Goal: Task Accomplishment & Management: Manage account settings

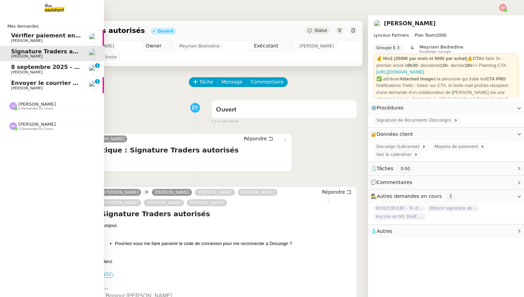
click at [21, 86] on div "Envoyer le courrier recommandé Edouard Rudolf" at bounding box center [46, 85] width 70 height 10
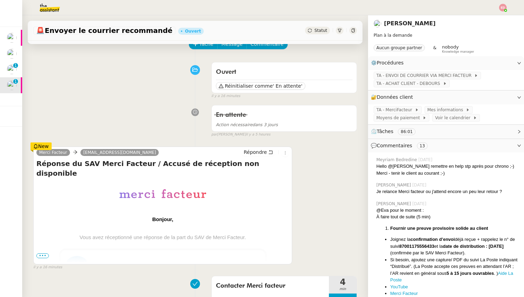
click at [45, 256] on span "•••" at bounding box center [42, 255] width 12 height 5
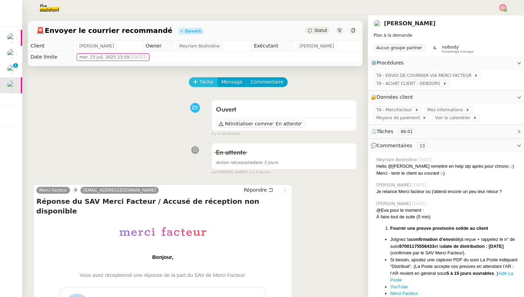
click at [199, 82] on span "Tâche" at bounding box center [206, 82] width 14 height 8
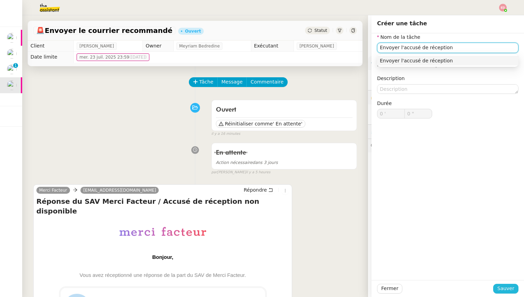
type input "Envoyer l'accusé de réception"
click at [505, 288] on span "Sauver" at bounding box center [506, 289] width 17 height 8
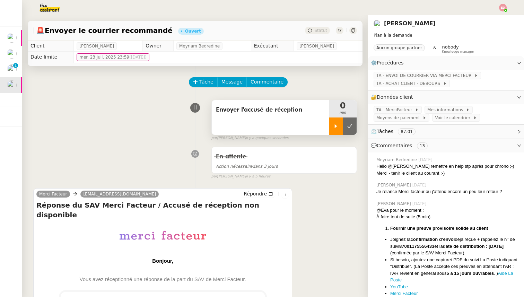
click at [332, 123] on div at bounding box center [336, 126] width 14 height 17
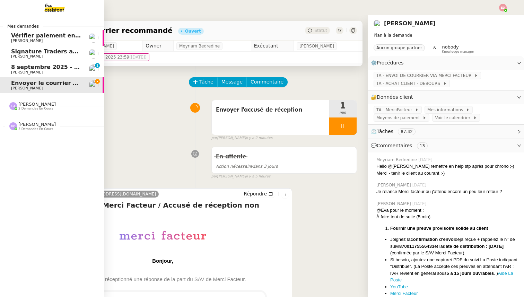
click at [30, 52] on span "Signature Traders autorisés" at bounding box center [54, 51] width 87 height 7
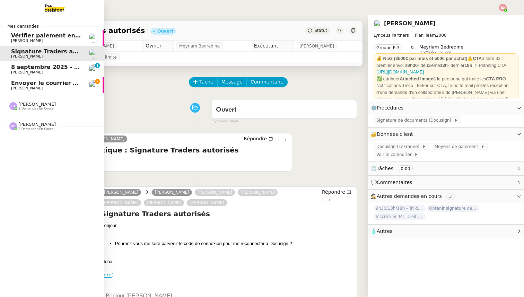
click at [16, 68] on span "8 septembre 2025 - QUOTIDIEN Gestion boite mail Accounting" at bounding box center [108, 67] width 194 height 7
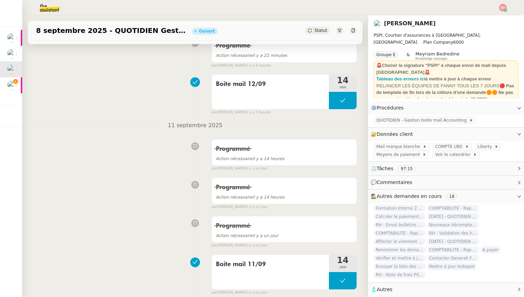
scroll to position [101, 0]
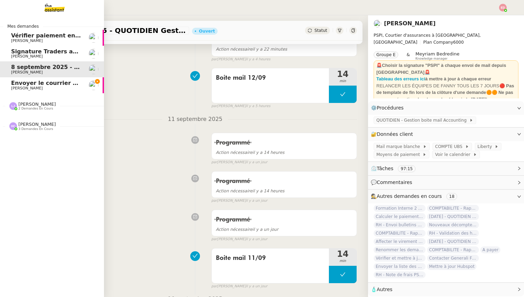
click at [19, 84] on span "Envoyer le courrier recommandé" at bounding box center [62, 83] width 102 height 7
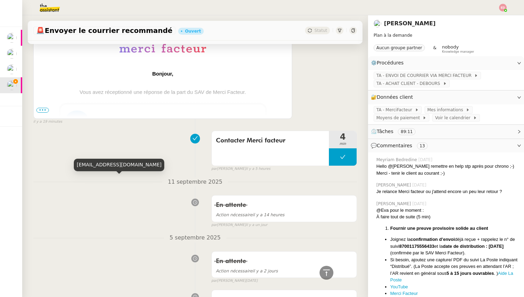
scroll to position [97, 0]
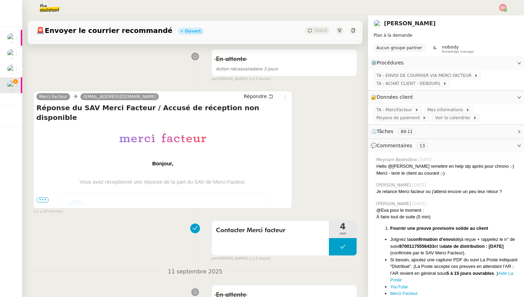
click at [44, 199] on span "•••" at bounding box center [42, 200] width 12 height 5
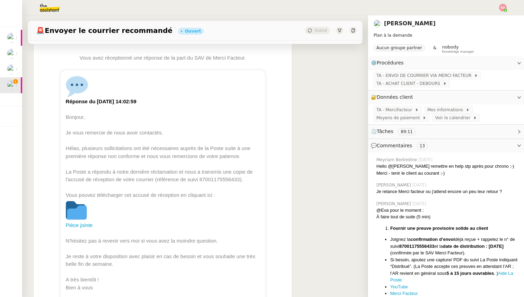
scroll to position [232, 0]
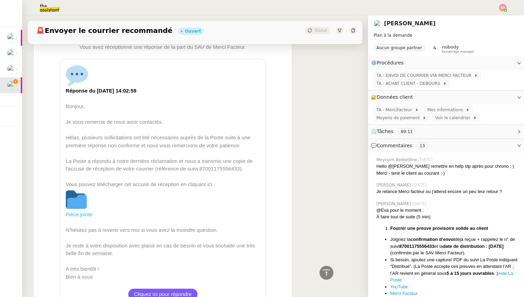
click at [84, 193] on img at bounding box center [77, 200] width 22 height 22
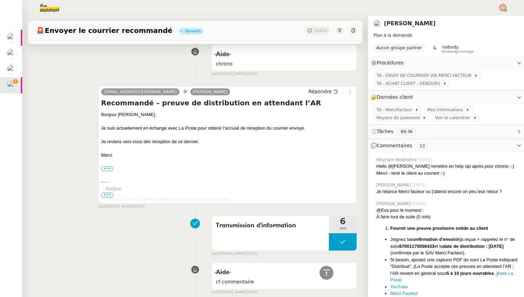
scroll to position [1076, 0]
click at [319, 89] on span "Répondre" at bounding box center [320, 92] width 23 height 7
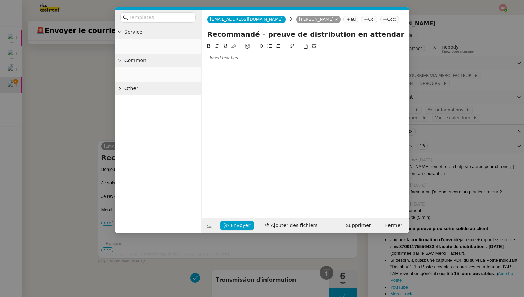
click at [223, 59] on div at bounding box center [306, 58] width 202 height 6
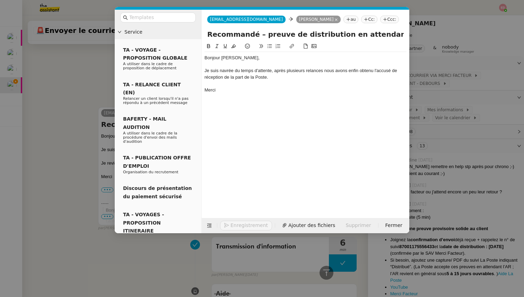
scroll to position [1170, 0]
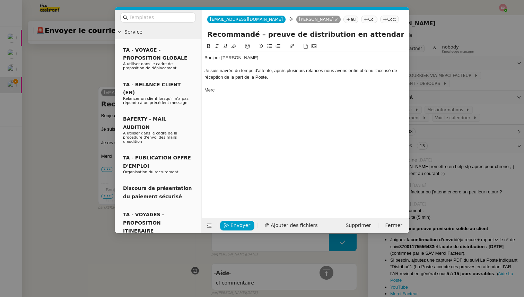
click at [327, 70] on div "Je suis navrée du temps d'attente, après plusieurs relances nous avons enfin ob…" at bounding box center [306, 74] width 202 height 13
click at [0, 0] on lt-span ", nous" at bounding box center [0, 0] width 0 height 0
click at [278, 233] on div "Envoyer Ajouter des fichiers Supprimer Fermer" at bounding box center [306, 225] width 208 height 15
click at [278, 227] on span "Ajouter des fichiers" at bounding box center [294, 226] width 47 height 8
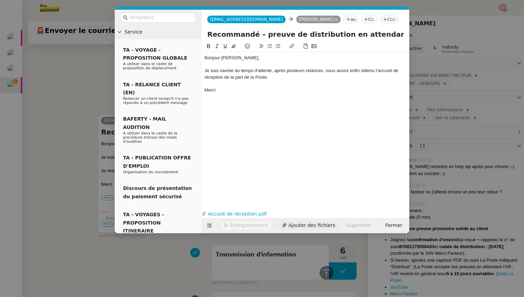
scroll to position [1198, 0]
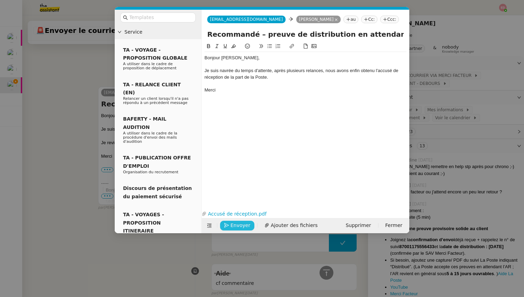
click at [237, 225] on span "Envoyer" at bounding box center [241, 226] width 20 height 8
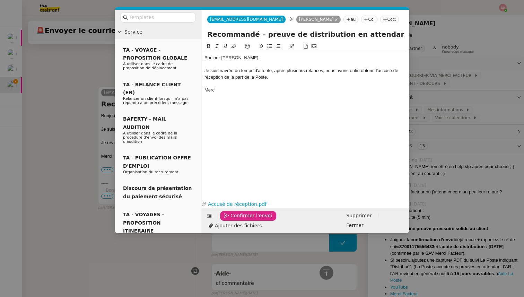
click at [237, 220] on span "Confirmer l'envoi" at bounding box center [252, 216] width 42 height 8
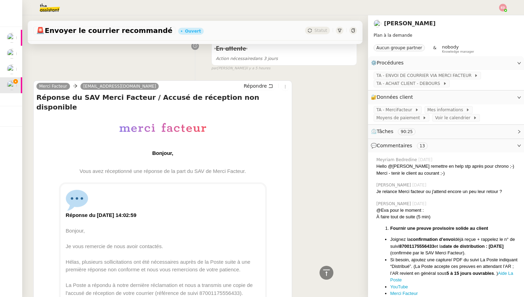
scroll to position [0, 0]
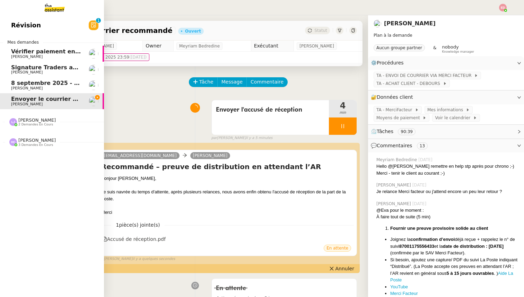
click at [19, 84] on span "8 septembre 2025 - QUOTIDIEN Gestion boite mail Accounting" at bounding box center [108, 83] width 194 height 7
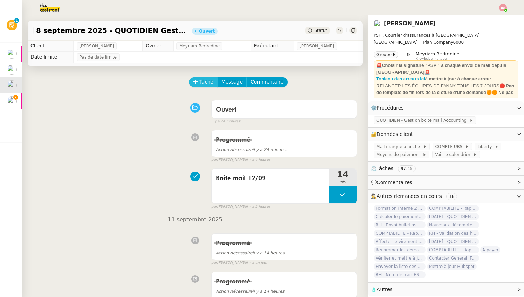
click at [193, 84] on icon at bounding box center [195, 81] width 5 height 5
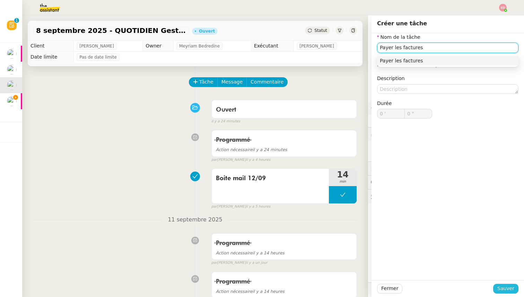
type input "Payer les factures"
click at [506, 289] on span "Sauver" at bounding box center [506, 289] width 17 height 8
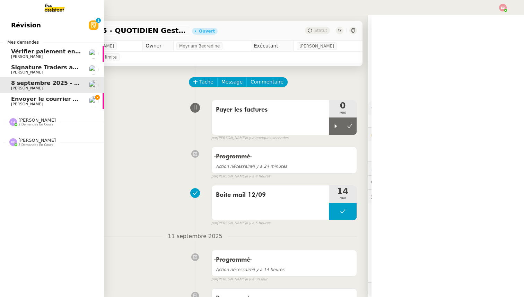
click at [16, 98] on span "Envoyer le courrier recommandé" at bounding box center [62, 99] width 102 height 7
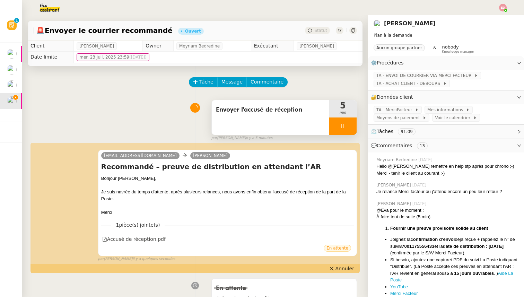
click at [352, 124] on div at bounding box center [343, 126] width 28 height 17
click at [352, 124] on icon at bounding box center [350, 126] width 6 height 6
click at [346, 272] on span "Annuler" at bounding box center [345, 268] width 19 height 7
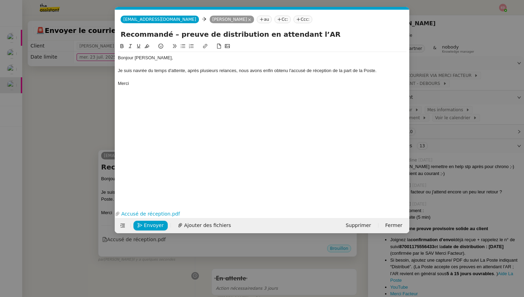
scroll to position [0, 15]
click at [250, 71] on div "Je suis navrée du temps d'attente, après plusieurs relances, nous avons enfin o…" at bounding box center [262, 71] width 289 height 6
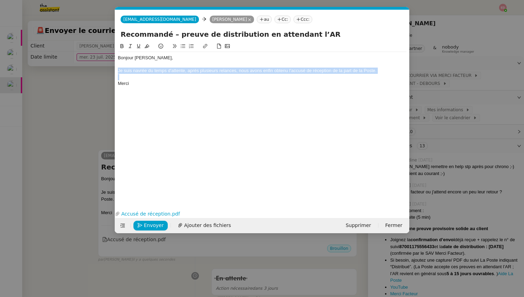
click at [250, 71] on div "Je suis navrée du temps d'attente, après plusieurs relances, nous avons enfin o…" at bounding box center [262, 71] width 289 height 6
copy div "Je suis navrée du temps d'attente, après plusieurs relances, nous avons enfin o…"
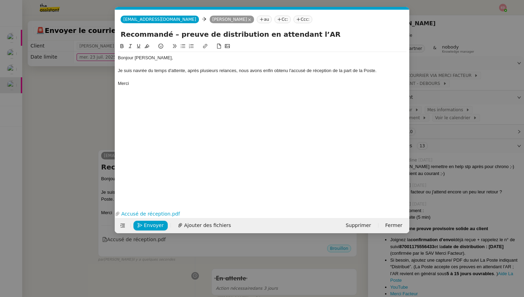
click at [171, 59] on div "Bonjour Edouard," at bounding box center [262, 58] width 289 height 6
click at [121, 226] on icon at bounding box center [122, 225] width 5 height 5
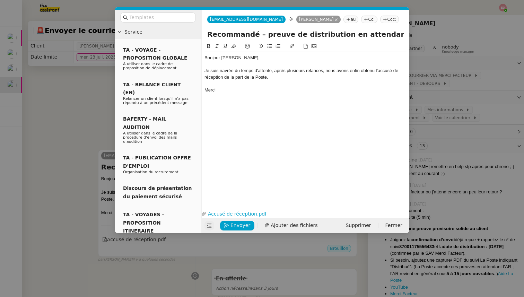
click at [134, 23] on div at bounding box center [158, 18] width 87 height 16
click at [134, 19] on input "text" at bounding box center [160, 18] width 62 height 8
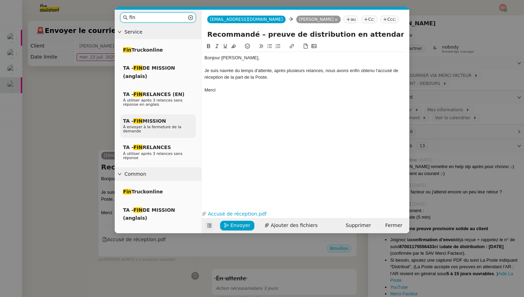
type input "fin"
click at [148, 123] on span "TA - FIN MISSION" at bounding box center [144, 121] width 43 height 6
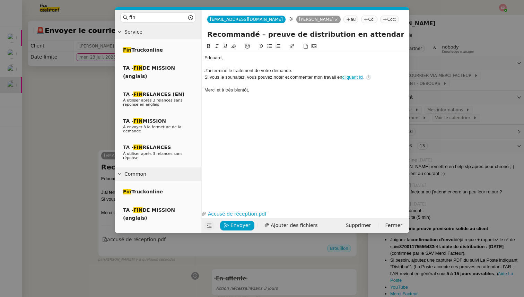
click at [205, 57] on div "﻿Edouard﻿," at bounding box center [306, 58] width 202 height 6
click at [251, 64] on div at bounding box center [306, 64] width 202 height 6
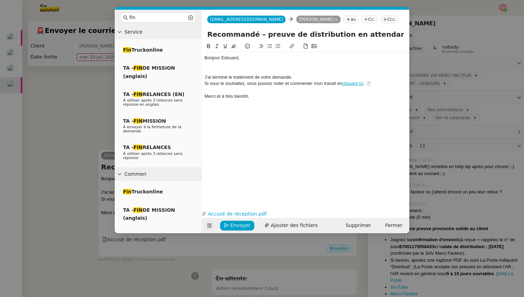
scroll to position [0, 0]
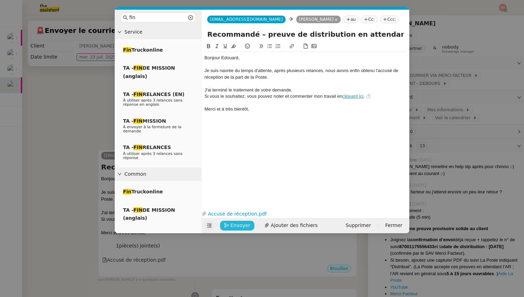
click at [242, 226] on span "Envoyer" at bounding box center [241, 226] width 20 height 8
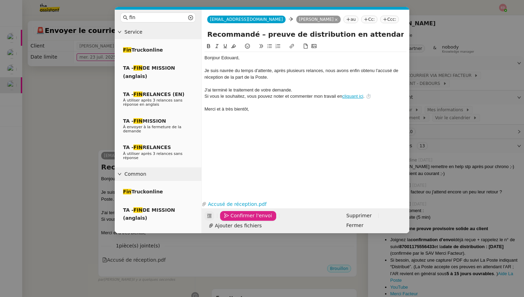
click at [242, 220] on span "Confirmer l'envoi" at bounding box center [252, 216] width 42 height 8
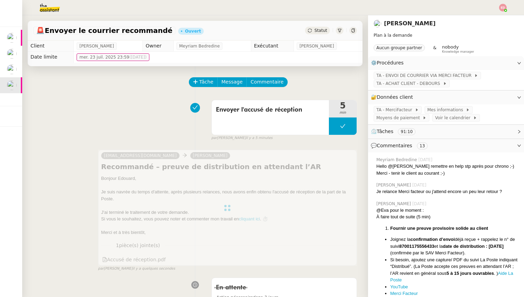
click at [318, 31] on span "Statut" at bounding box center [321, 30] width 13 height 5
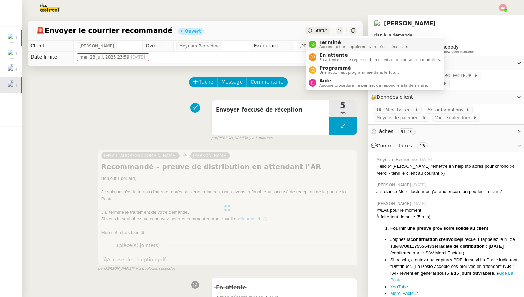
click at [319, 41] on div "Terminé Aucune action supplémentaire n'est nécessaire." at bounding box center [364, 44] width 94 height 9
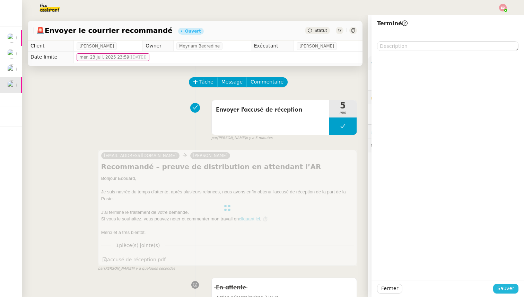
click at [509, 289] on span "Sauver" at bounding box center [506, 289] width 17 height 8
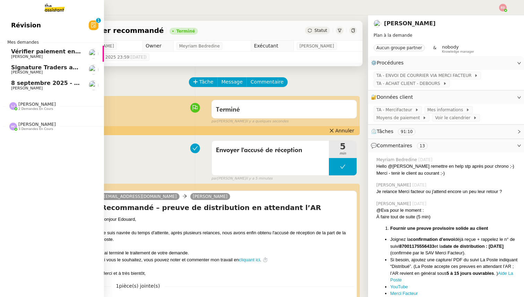
click at [17, 88] on span "[PERSON_NAME]" at bounding box center [27, 88] width 32 height 5
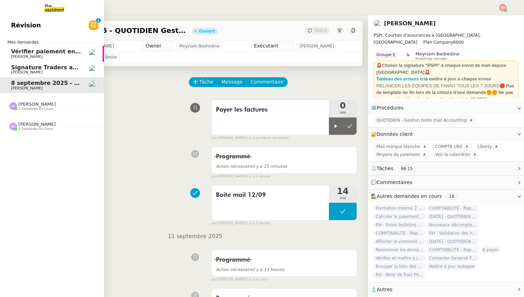
click at [28, 112] on div "Léa Jonville 2 demandes en cours" at bounding box center [52, 103] width 104 height 20
click at [29, 122] on span "Corriger Brokin pour clôture comptable" at bounding box center [73, 119] width 125 height 7
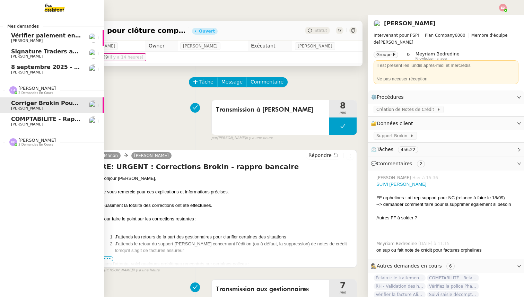
click at [20, 124] on span "[PERSON_NAME]" at bounding box center [27, 124] width 32 height 5
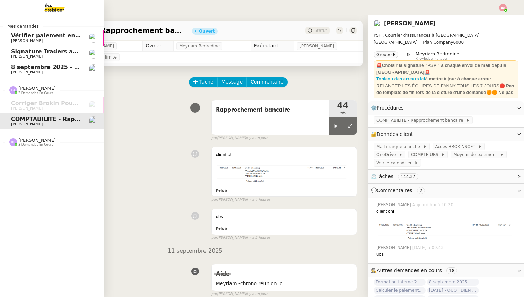
click at [23, 144] on span "3 demandes en cours" at bounding box center [35, 145] width 35 height 4
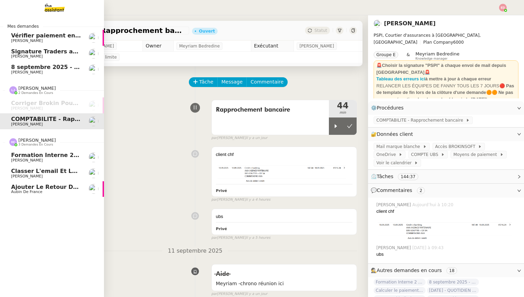
click at [32, 170] on span "Classer l'email et les fichiers" at bounding box center [58, 171] width 95 height 7
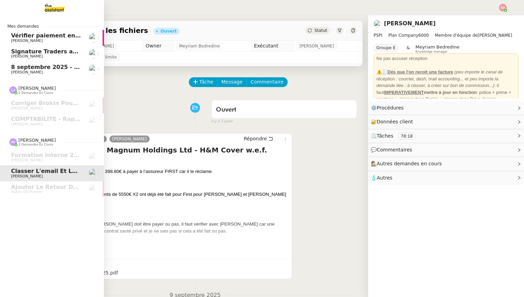
click at [41, 66] on span "8 septembre 2025 - QUOTIDIEN Gestion boite mail Accounting" at bounding box center [108, 67] width 194 height 7
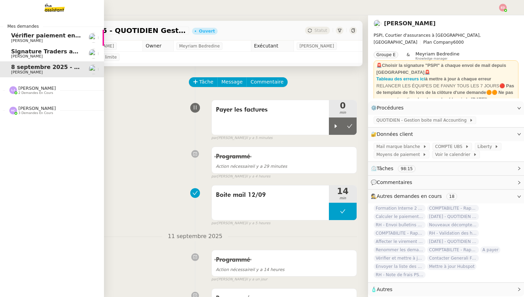
click at [29, 54] on span "Signature Traders autorisés" at bounding box center [54, 51] width 87 height 7
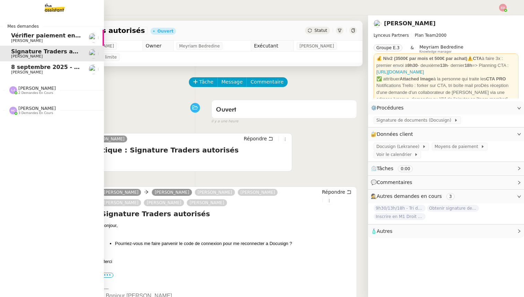
click at [35, 37] on span "Vérifier paiement en Euros pour Team2act" at bounding box center [77, 35] width 132 height 7
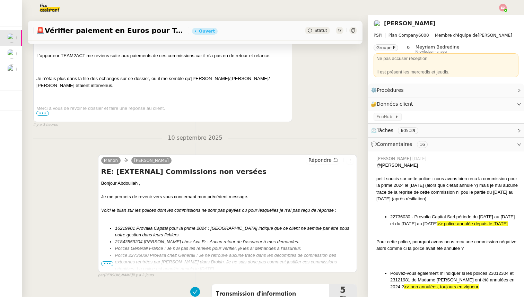
scroll to position [249, 0]
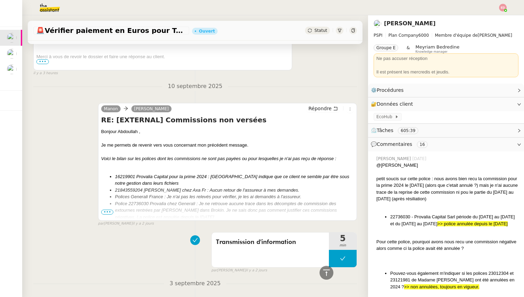
click at [110, 213] on span "•••" at bounding box center [107, 212] width 12 height 5
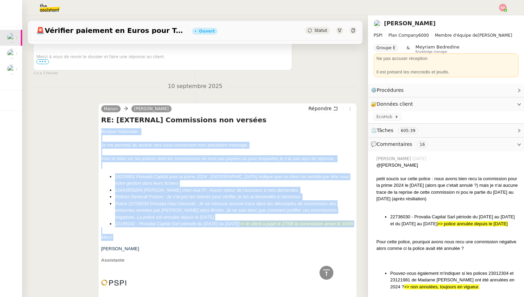
drag, startPoint x: 119, startPoint y: 244, endPoint x: 100, endPoint y: 131, distance: 114.6
copy div "Bonjour ﻿Abdoullah ﻿, Je me permets de revenir vers vous concernant mon précéde…"
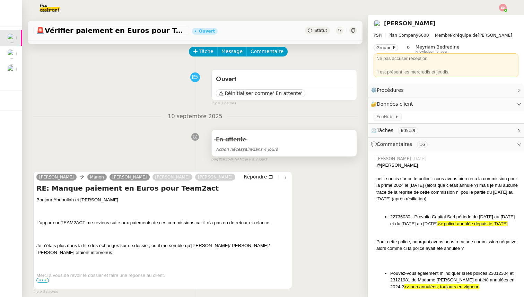
scroll to position [14, 0]
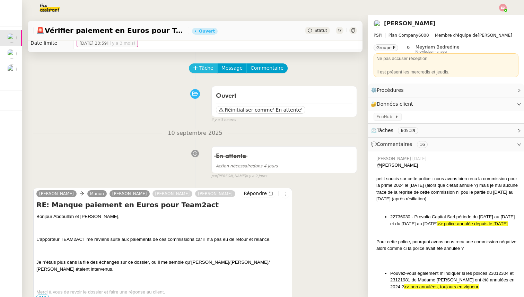
click at [208, 64] on span "Tâche" at bounding box center [206, 68] width 14 height 8
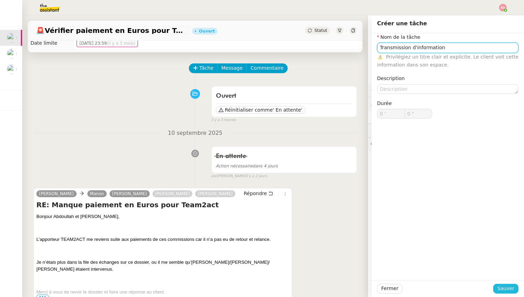
type input "Transmission d'information"
click at [504, 289] on span "Sauver" at bounding box center [506, 289] width 17 height 8
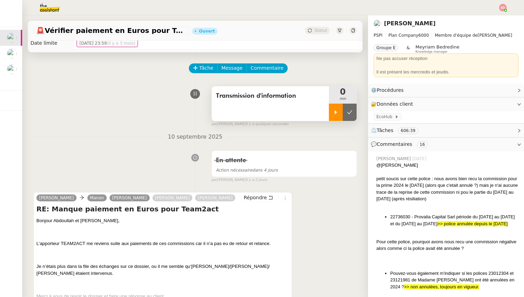
click at [334, 114] on icon at bounding box center [336, 113] width 6 height 6
click at [262, 198] on span "Répondre" at bounding box center [255, 197] width 23 height 7
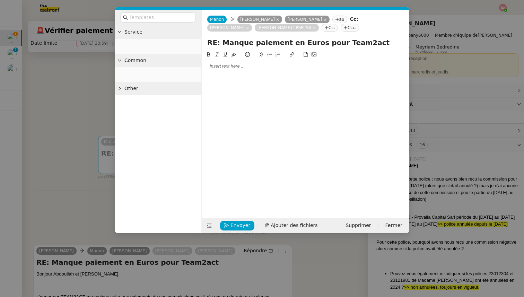
click at [221, 66] on div at bounding box center [306, 66] width 202 height 6
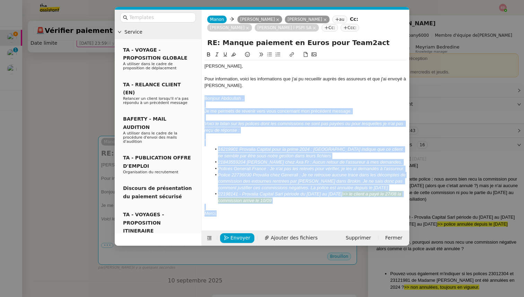
drag, startPoint x: 222, startPoint y: 215, endPoint x: 201, endPoint y: 99, distance: 117.6
click at [201, 99] on form "Manon Manon Sophie Mouraire Abdoullah Naina au Cc: Pierrick Morel Fanny Eyraud …" at bounding box center [305, 128] width 208 height 236
click at [215, 53] on icon at bounding box center [217, 54] width 5 height 5
click at [239, 113] on em "Je me permets de revenir vers vous concernant mon précédent message." at bounding box center [278, 111] width 147 height 5
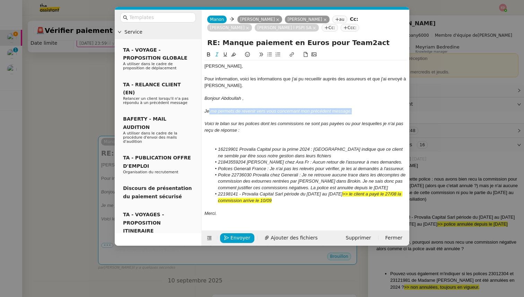
drag, startPoint x: 356, startPoint y: 112, endPoint x: 208, endPoint y: 113, distance: 148.1
click at [208, 113] on div "Je me permets de revenir vers vous concernant mon précédent message." at bounding box center [306, 111] width 202 height 6
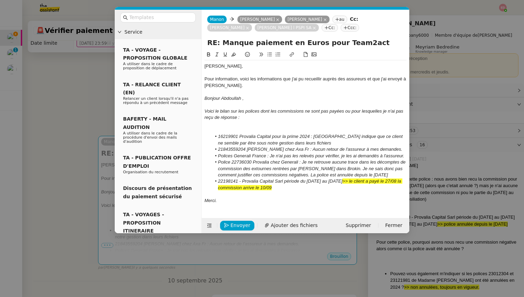
click at [234, 89] on div at bounding box center [306, 92] width 202 height 6
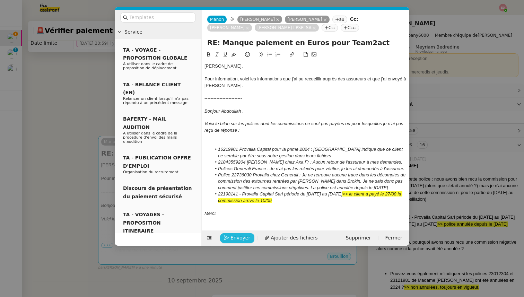
click at [231, 238] on span "Envoyer" at bounding box center [241, 238] width 20 height 8
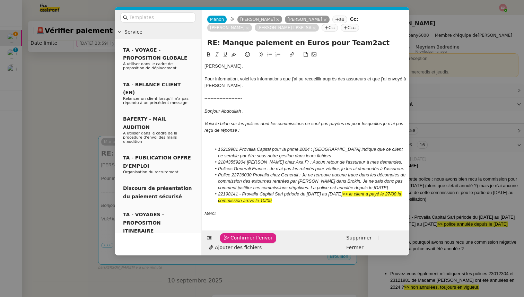
click at [231, 238] on span "Confirmer l'envoi" at bounding box center [252, 238] width 42 height 8
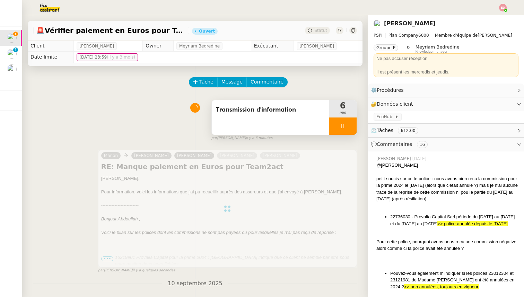
click at [351, 124] on div at bounding box center [343, 126] width 28 height 17
click at [354, 124] on icon at bounding box center [357, 126] width 6 height 6
click at [313, 29] on div "Statut" at bounding box center [317, 31] width 25 height 8
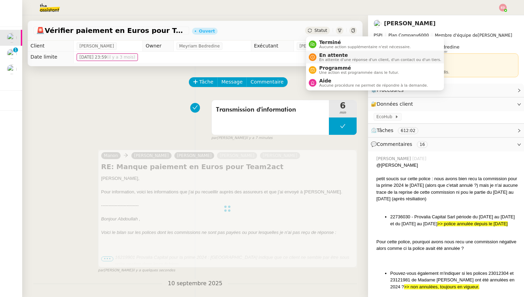
click at [325, 55] on span "En attente" at bounding box center [380, 55] width 122 height 6
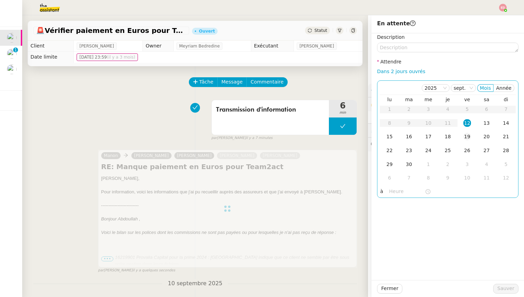
click at [464, 138] on div "19" at bounding box center [468, 137] width 8 height 8
click at [503, 290] on span "Sauver" at bounding box center [506, 289] width 17 height 8
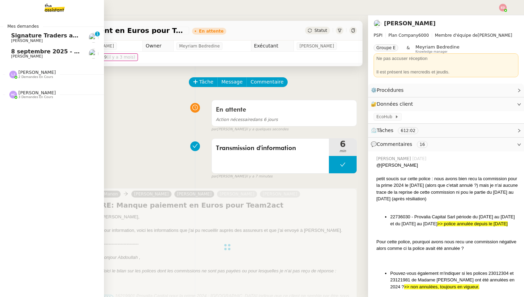
click at [32, 38] on span "[PERSON_NAME]" at bounding box center [27, 40] width 32 height 5
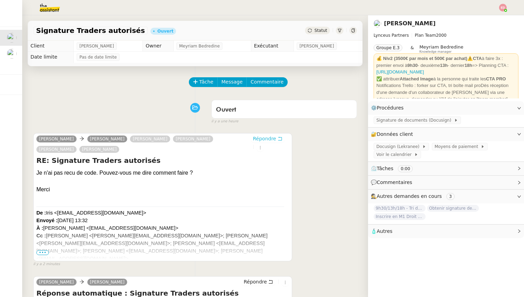
click at [258, 140] on span "Répondre" at bounding box center [264, 138] width 23 height 7
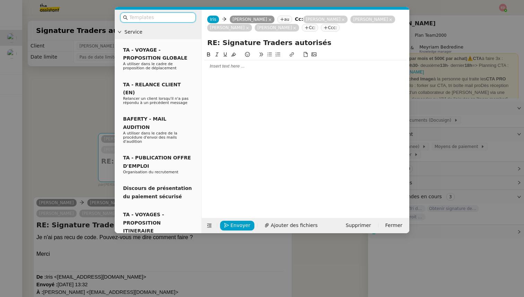
click at [239, 66] on div at bounding box center [306, 66] width 202 height 6
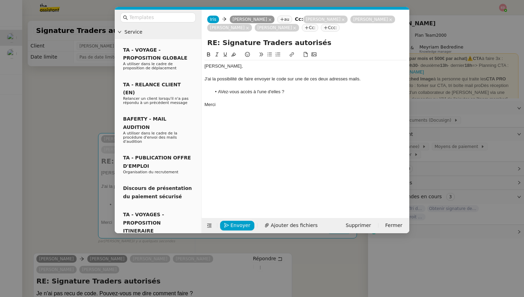
click at [224, 92] on li "AVez-vous accès à l'une d'elles ?" at bounding box center [310, 92] width 196 height 6
click at [361, 78] on div "J'ai la possibilité de faire envoyer le code sur une de ces deux adresses mails." at bounding box center [306, 79] width 202 height 6
click at [278, 227] on span "Ajouter des fichiers" at bounding box center [294, 226] width 47 height 8
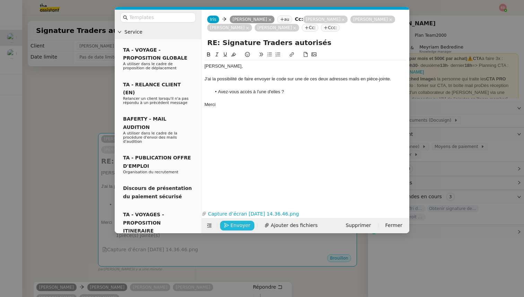
click at [233, 226] on span "Envoyer" at bounding box center [241, 226] width 20 height 8
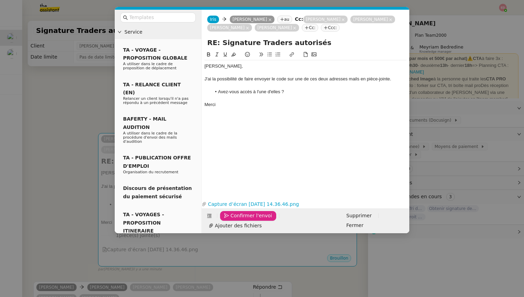
click at [233, 220] on span "Confirmer l'envoi" at bounding box center [252, 216] width 42 height 8
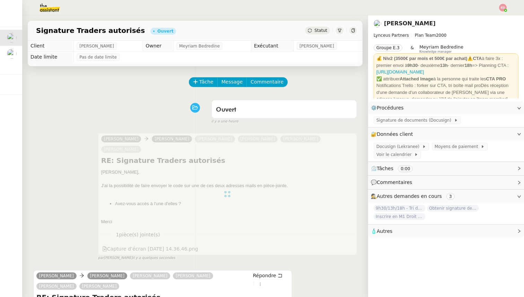
click at [318, 36] on div "Signature Traders autorisés Ouvert Statut" at bounding box center [195, 31] width 335 height 20
click at [318, 29] on span "Statut" at bounding box center [321, 30] width 13 height 5
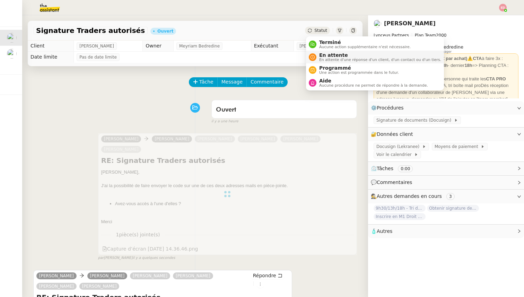
click at [324, 59] on span "En attente d'une réponse d'un client, d'un contact ou d'un tiers." at bounding box center [380, 60] width 122 height 4
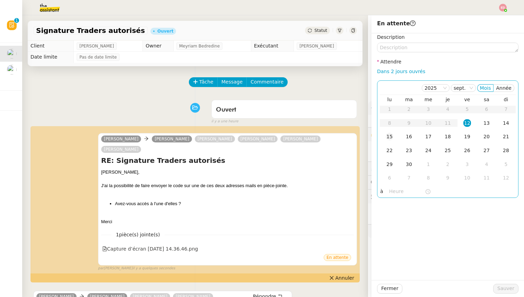
click at [390, 137] on div "15" at bounding box center [390, 137] width 8 height 8
click at [501, 288] on span "Sauver" at bounding box center [506, 289] width 17 height 8
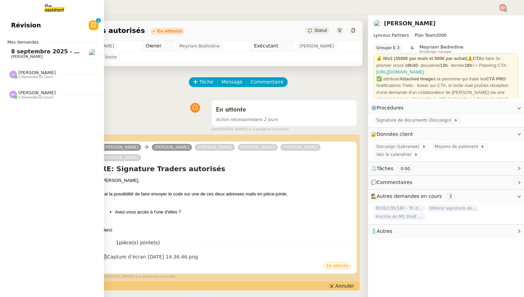
click at [21, 53] on span "8 septembre 2025 - QUOTIDIEN Gestion boite mail Accounting" at bounding box center [108, 51] width 194 height 7
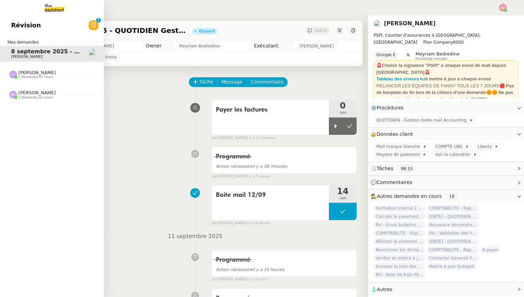
click at [26, 72] on span "[PERSON_NAME]" at bounding box center [36, 72] width 37 height 5
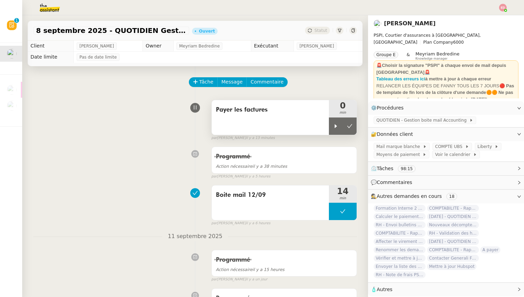
click at [221, 109] on span "Payer les factures" at bounding box center [270, 110] width 109 height 10
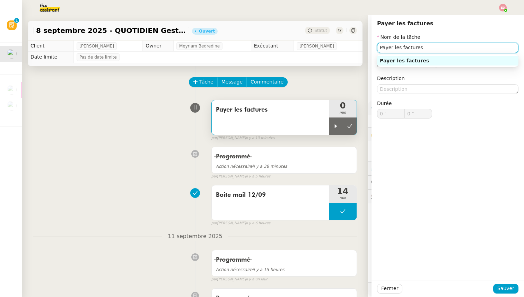
click at [387, 49] on input "Payer les factures" at bounding box center [447, 48] width 141 height 10
type input "Vérifier les factures"
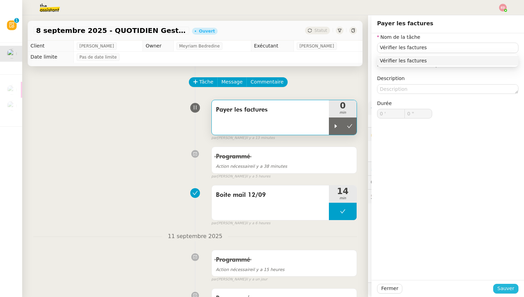
click at [505, 290] on span "Sauver" at bounding box center [506, 289] width 17 height 8
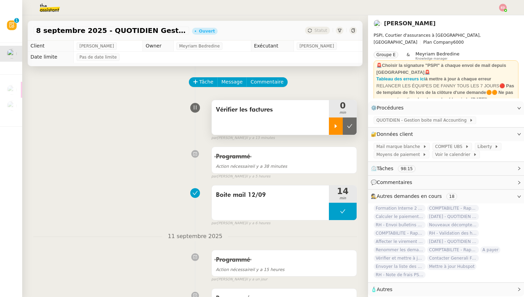
click at [341, 128] on div at bounding box center [336, 126] width 14 height 17
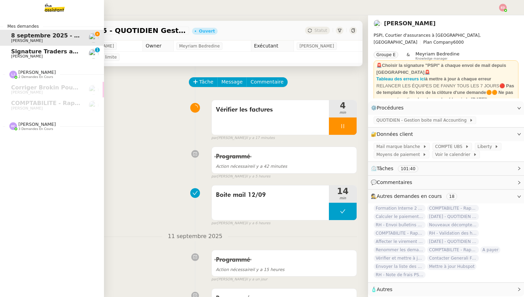
click at [19, 54] on span "Signature Traders autorisés" at bounding box center [54, 51] width 87 height 7
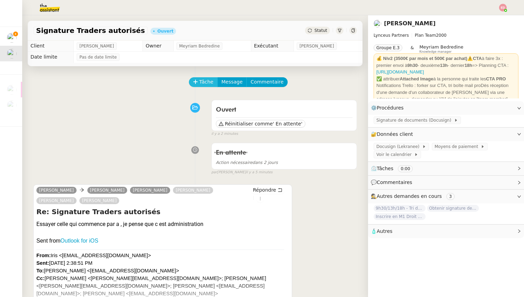
click at [197, 82] on icon at bounding box center [195, 81] width 4 height 0
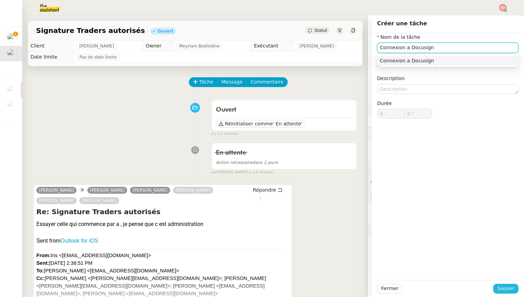
type input "Connexion a Docusign"
click at [505, 286] on span "Sauver" at bounding box center [506, 289] width 17 height 8
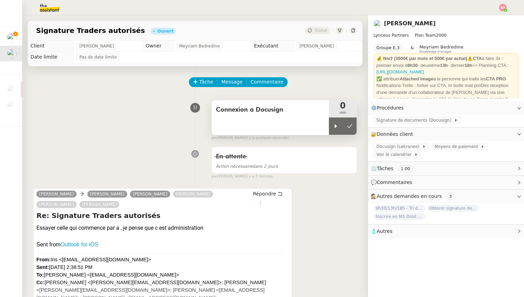
click at [232, 107] on span "Connexion a Docusign" at bounding box center [270, 110] width 109 height 10
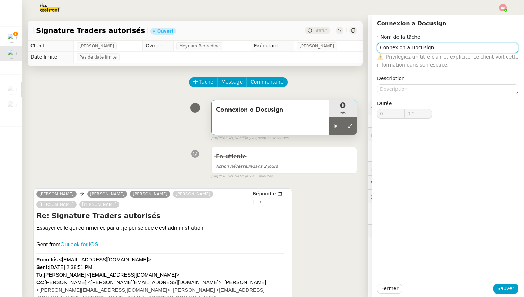
click at [388, 48] on input "Connexion a Docusign" at bounding box center [447, 48] width 141 height 10
type input "Signature"
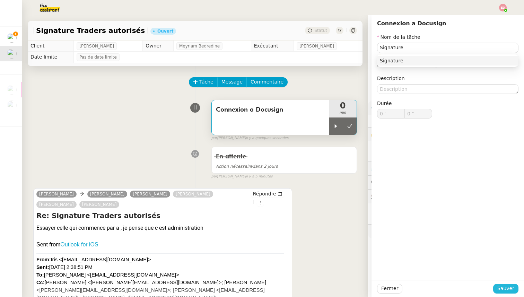
click at [503, 290] on span "Sauver" at bounding box center [506, 289] width 17 height 8
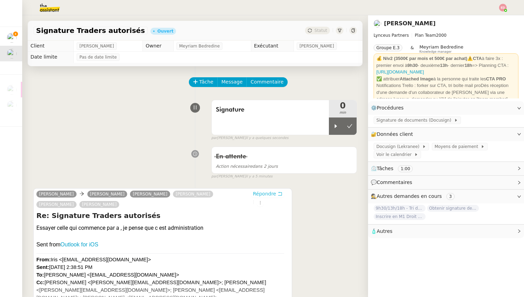
click at [256, 191] on span "Répondre" at bounding box center [264, 193] width 23 height 7
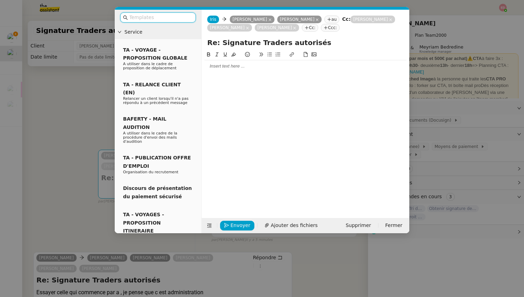
click at [242, 64] on div at bounding box center [306, 66] width 202 height 6
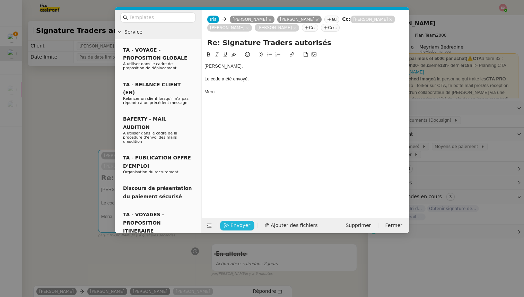
click at [231, 225] on span "Envoyer" at bounding box center [241, 226] width 20 height 8
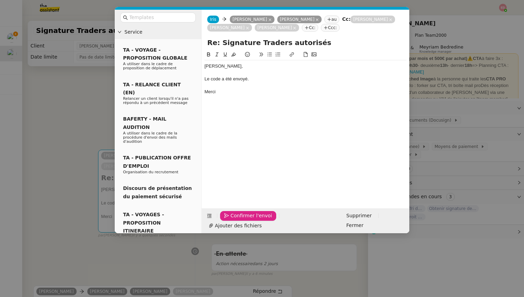
click at [231, 220] on span "Confirmer l'envoi" at bounding box center [252, 216] width 42 height 8
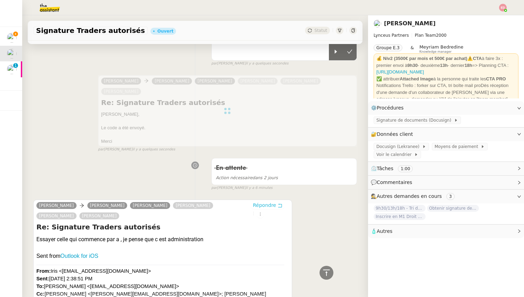
scroll to position [24, 0]
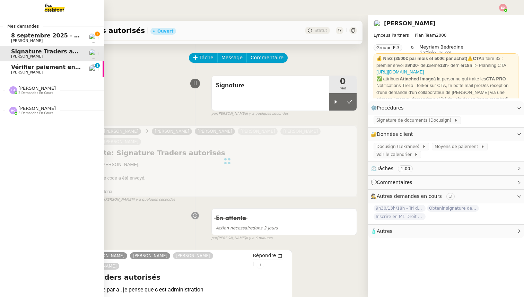
click at [20, 66] on span "Vérifier paiement en Euros pour Team2act" at bounding box center [77, 67] width 132 height 7
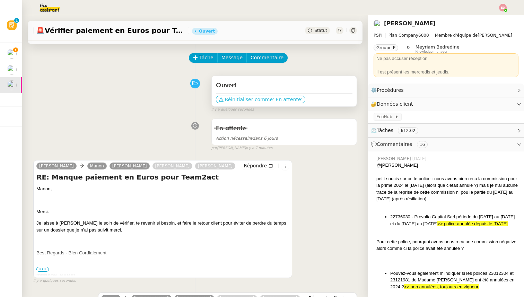
click at [239, 103] on span "Réinitialiser comme" at bounding box center [249, 99] width 48 height 7
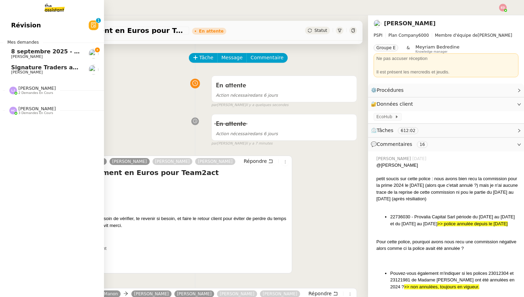
click at [15, 70] on span "Signature Traders autorisés" at bounding box center [54, 67] width 87 height 7
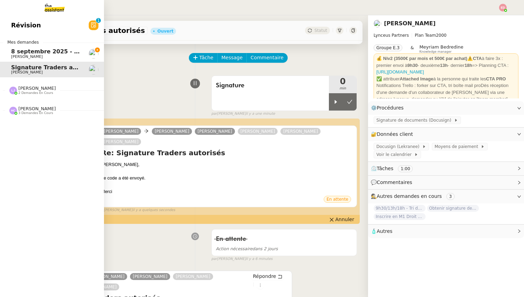
click at [24, 53] on span "8 septembre 2025 - QUOTIDIEN Gestion boite mail Accounting" at bounding box center [108, 51] width 194 height 7
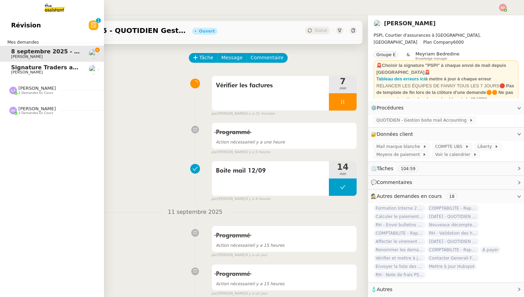
click at [28, 68] on span "Signature Traders autorisés" at bounding box center [54, 67] width 87 height 7
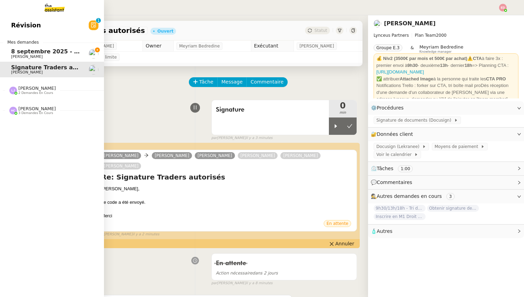
click at [52, 51] on span "8 septembre 2025 - QUOTIDIEN Gestion boite mail Accounting" at bounding box center [108, 51] width 194 height 7
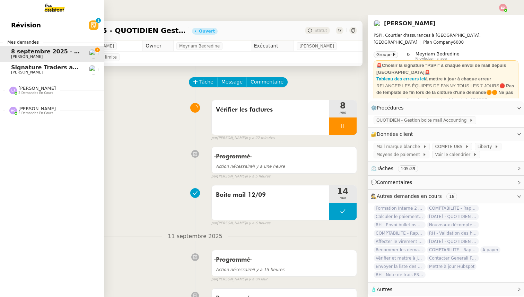
click at [52, 70] on span "Signature Traders autorisés" at bounding box center [54, 67] width 87 height 7
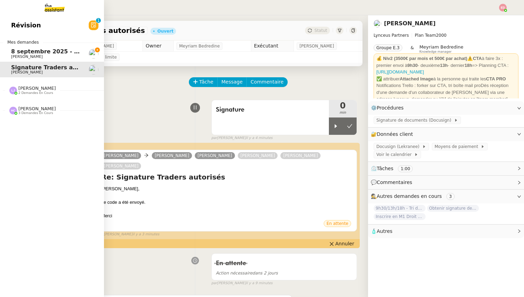
click at [25, 93] on span "2 demandes en cours" at bounding box center [35, 93] width 35 height 4
click at [32, 145] on span "3 demandes en cours" at bounding box center [35, 145] width 35 height 4
click at [51, 54] on span "8 septembre 2025 - QUOTIDIEN Gestion boite mail Accounting" at bounding box center [108, 51] width 194 height 7
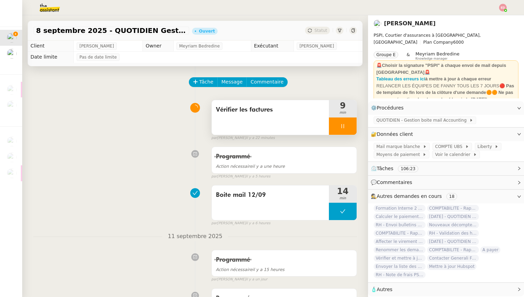
click at [352, 125] on div at bounding box center [343, 126] width 28 height 17
click at [352, 125] on icon at bounding box center [350, 126] width 6 height 6
click at [324, 33] on span "Statut" at bounding box center [321, 30] width 13 height 5
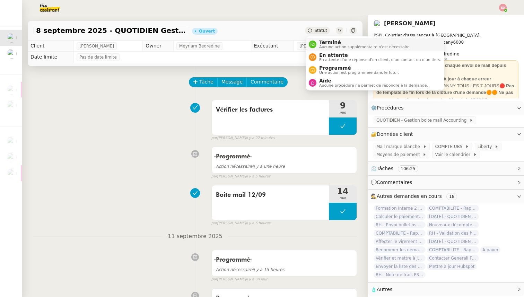
click at [325, 41] on span "Terminé" at bounding box center [365, 43] width 92 height 6
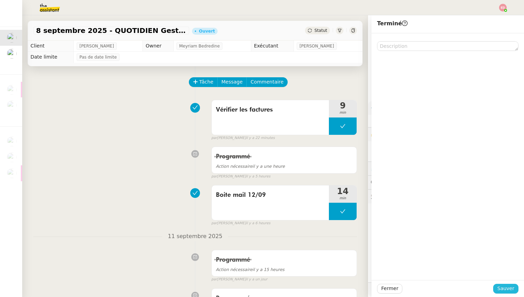
click at [508, 290] on span "Sauver" at bounding box center [506, 289] width 17 height 8
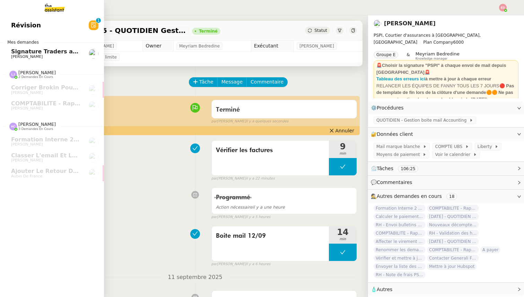
click at [28, 58] on span "[PERSON_NAME]" at bounding box center [27, 56] width 32 height 5
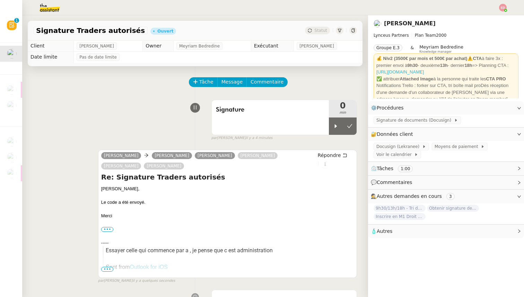
click at [424, 73] on link "[URL][DOMAIN_NAME]" at bounding box center [401, 71] width 48 height 5
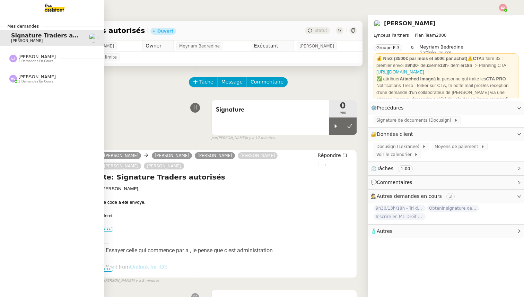
click at [32, 79] on span "[PERSON_NAME]" at bounding box center [36, 76] width 37 height 5
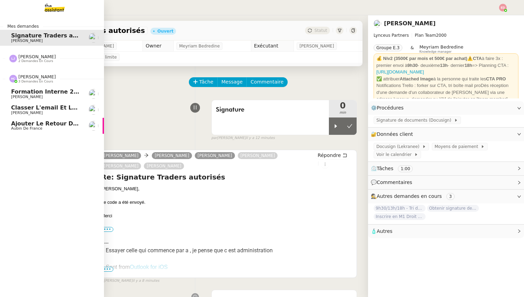
click at [31, 93] on span "Formation Interne 2 - [PERSON_NAME]" at bounding box center [71, 91] width 120 height 7
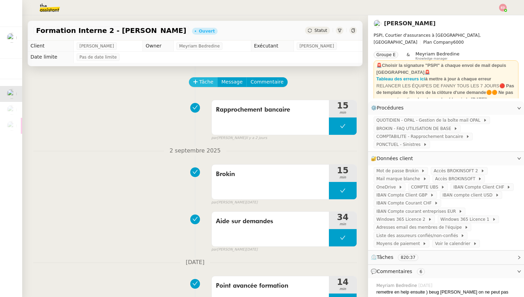
click at [201, 82] on span "Tâche" at bounding box center [206, 82] width 14 height 8
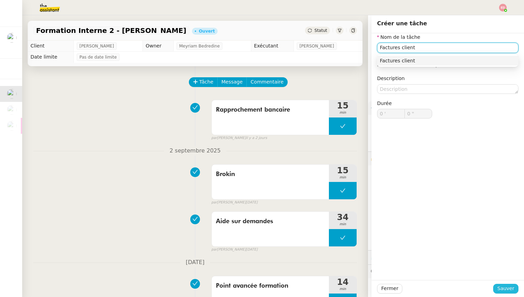
type input "Factures client"
click at [506, 286] on span "Sauver" at bounding box center [506, 289] width 17 height 8
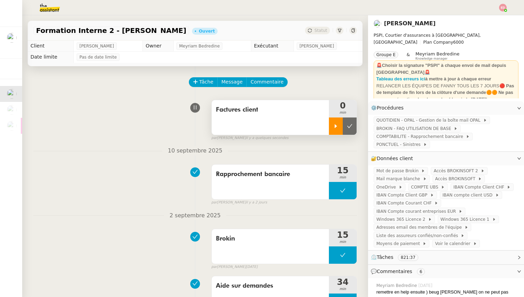
click at [336, 130] on div at bounding box center [336, 126] width 14 height 17
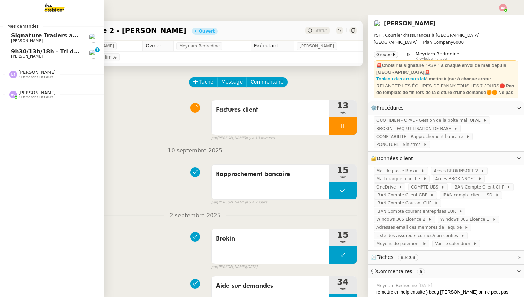
click at [18, 51] on span "9h30/13h/18h - Tri de la boite mail PRO - 12 septembre 2025" at bounding box center [105, 51] width 189 height 7
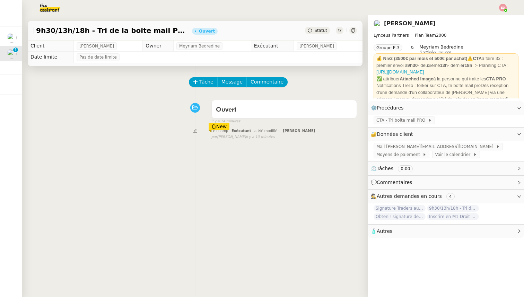
click at [315, 33] on span "Statut" at bounding box center [321, 30] width 13 height 5
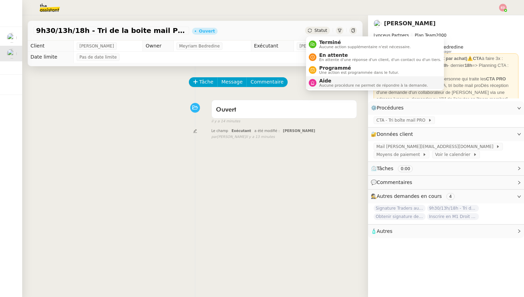
click at [333, 85] on span "Aucune procédure ne permet de répondre à la demande." at bounding box center [373, 86] width 109 height 4
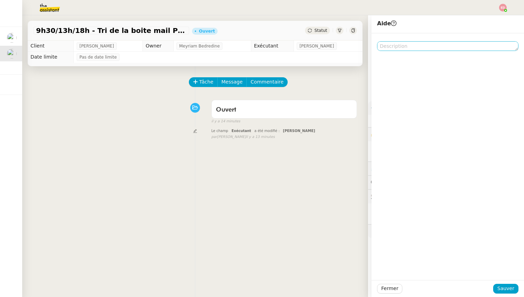
scroll to position [0, 0]
click at [385, 51] on div at bounding box center [448, 156] width 153 height 247
click at [389, 48] on textarea at bounding box center [447, 46] width 141 height 10
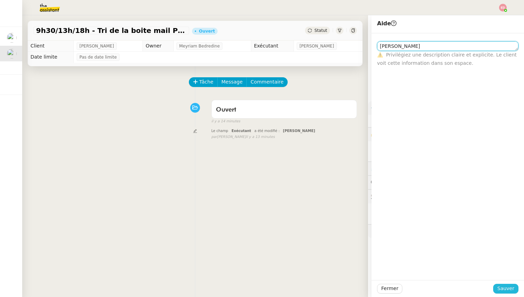
type textarea "[PERSON_NAME]"
click at [505, 288] on span "Sauver" at bounding box center [506, 289] width 17 height 8
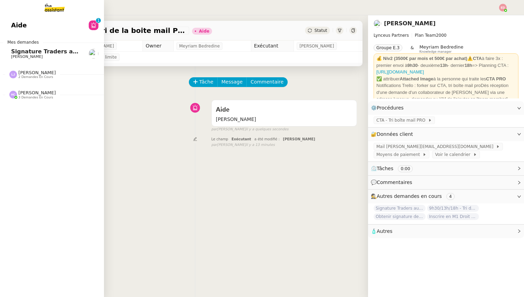
click at [19, 54] on span "Signature Traders autorisés" at bounding box center [54, 51] width 87 height 7
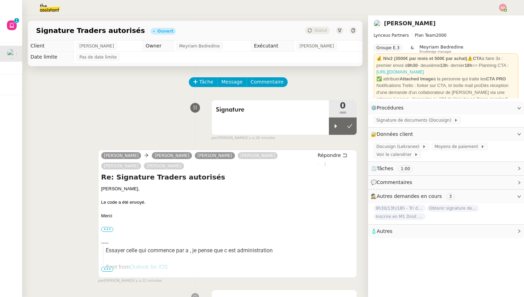
click at [424, 73] on link "[URL][DOMAIN_NAME]" at bounding box center [401, 71] width 48 height 5
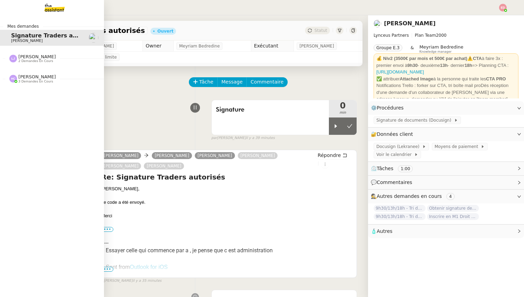
click at [30, 76] on span "[PERSON_NAME]" at bounding box center [36, 76] width 37 height 5
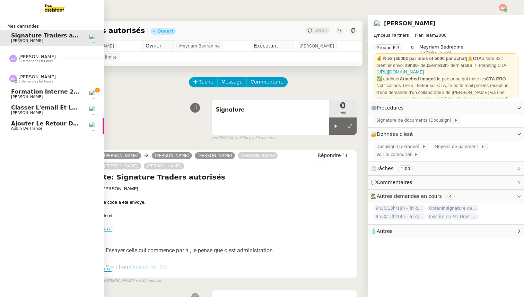
click at [40, 91] on span "Formation Interne 2 - [PERSON_NAME]" at bounding box center [71, 91] width 120 height 7
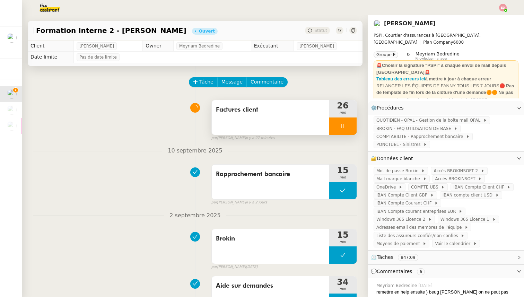
click at [347, 130] on div at bounding box center [343, 126] width 28 height 17
click at [350, 127] on div at bounding box center [343, 126] width 28 height 17
click at [350, 127] on icon at bounding box center [349, 126] width 5 height 4
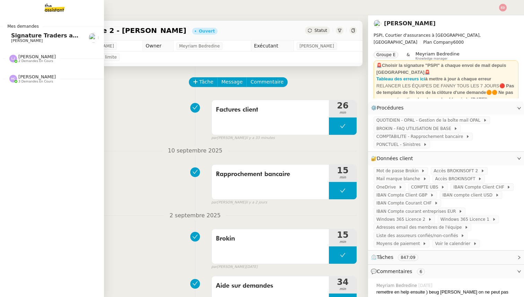
click at [44, 78] on span "[PERSON_NAME]" at bounding box center [36, 76] width 37 height 5
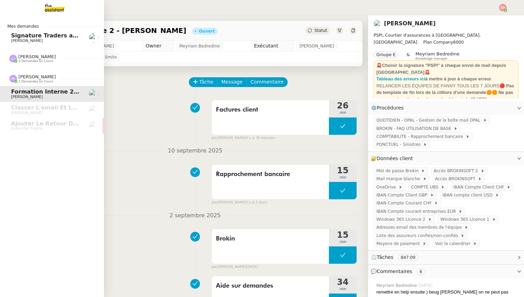
click at [44, 34] on span "Signature Traders autorisés" at bounding box center [54, 35] width 87 height 7
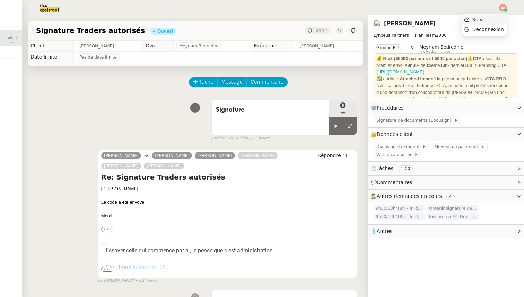
click at [482, 20] on span "Suivi" at bounding box center [479, 20] width 12 height 6
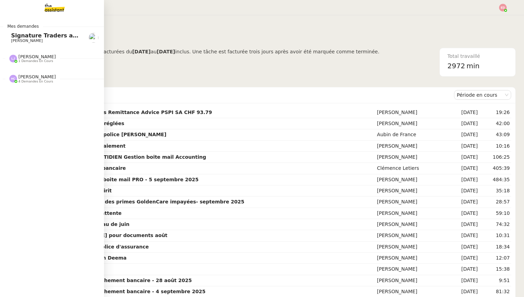
click at [25, 35] on span "Signature Traders autorisés" at bounding box center [54, 35] width 87 height 7
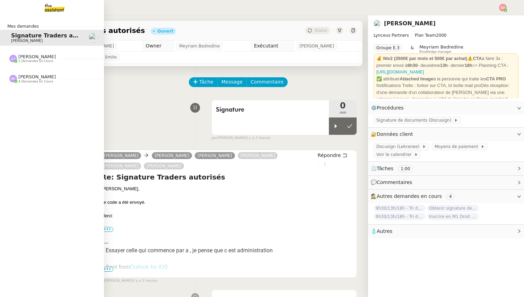
click at [23, 59] on span "[PERSON_NAME]" at bounding box center [36, 56] width 37 height 5
click at [32, 38] on span "Signature Traders autorisés" at bounding box center [54, 35] width 87 height 7
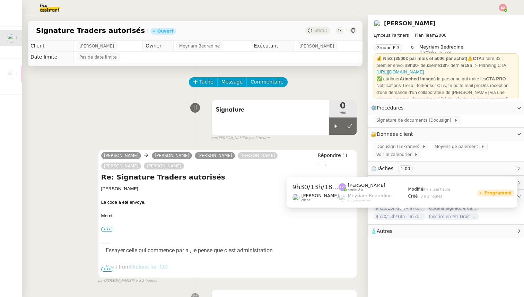
click at [386, 210] on div "9h30/13h/18h - Tri de la boite mail PRO - [DATE] [PERSON_NAME] client [PERSON_N…" at bounding box center [402, 195] width 231 height 36
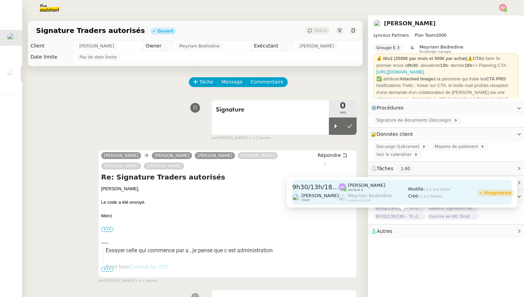
click at [385, 203] on div "[PERSON_NAME] attribué à [PERSON_NAME] suppervisé par" at bounding box center [373, 192] width 69 height 25
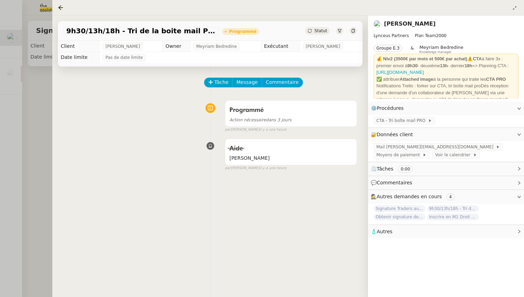
click at [38, 217] on div at bounding box center [262, 148] width 524 height 297
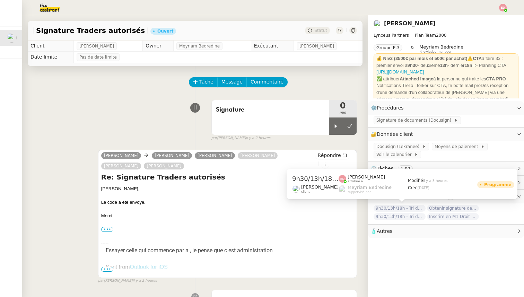
click at [392, 208] on span "9h30/13h/18h - Tri de la boite mail PRO - 5 septembre 2025" at bounding box center [400, 208] width 52 height 7
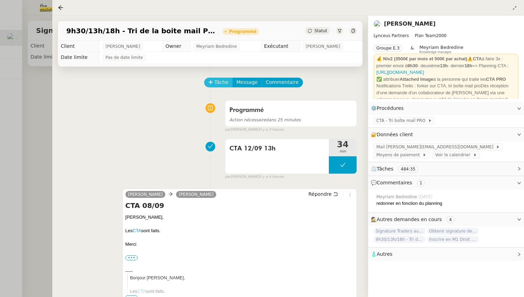
click at [217, 83] on span "Tâche" at bounding box center [222, 82] width 14 height 8
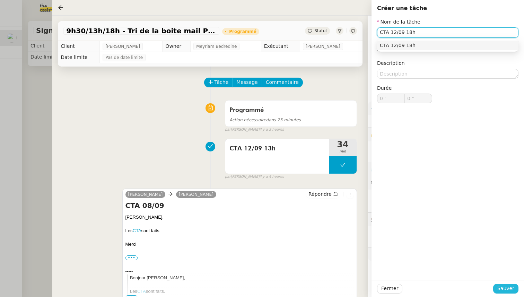
type input "CTA 12/09 18h"
click at [500, 289] on span "Sauver" at bounding box center [506, 289] width 17 height 8
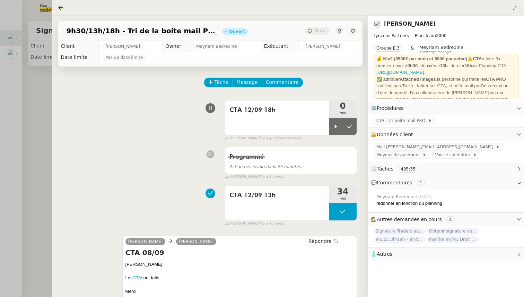
click at [36, 153] on div at bounding box center [262, 148] width 524 height 297
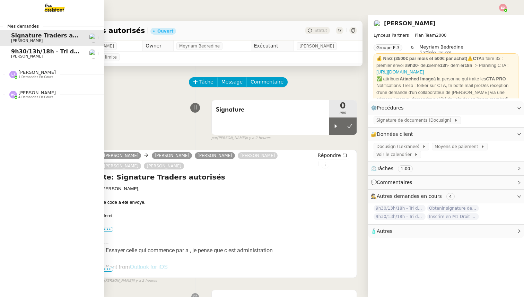
click at [18, 50] on span "9h30/13h/18h - Tri de la boite mail PRO - 5 septembre 2025" at bounding box center [104, 51] width 186 height 7
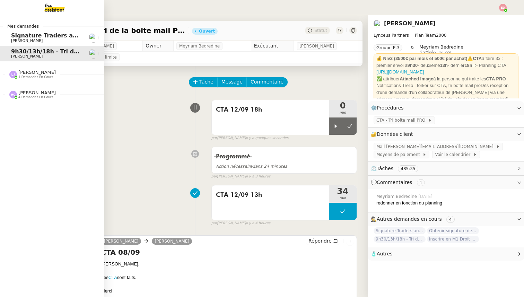
click at [20, 69] on span "[PERSON_NAME] 1 demandes en cours" at bounding box center [55, 71] width 104 height 15
click at [27, 95] on link "Corriger Brokin pour clôture comptable [PERSON_NAME]" at bounding box center [52, 90] width 104 height 16
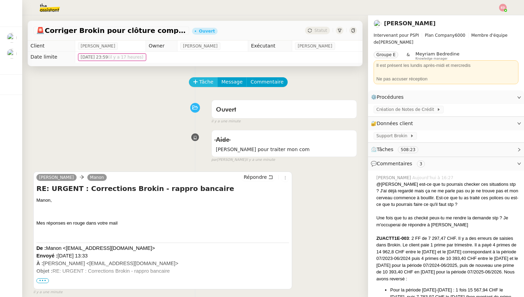
click at [202, 82] on span "Tâche" at bounding box center [206, 82] width 14 height 8
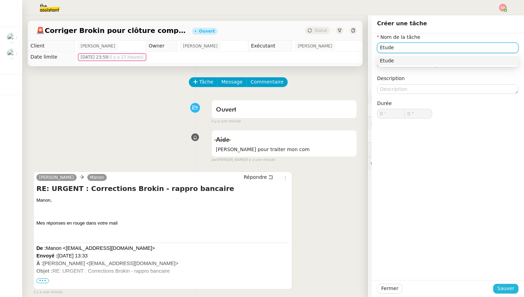
type input "Etude"
click at [501, 286] on span "Sauver" at bounding box center [506, 289] width 17 height 8
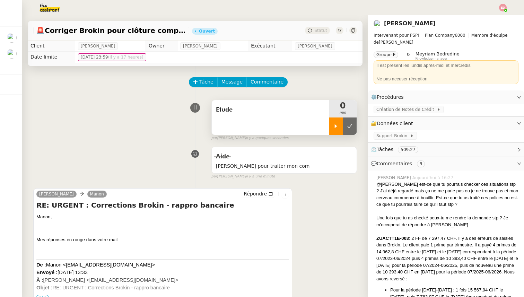
click at [337, 130] on div at bounding box center [336, 126] width 14 height 17
